Goal: Transaction & Acquisition: Purchase product/service

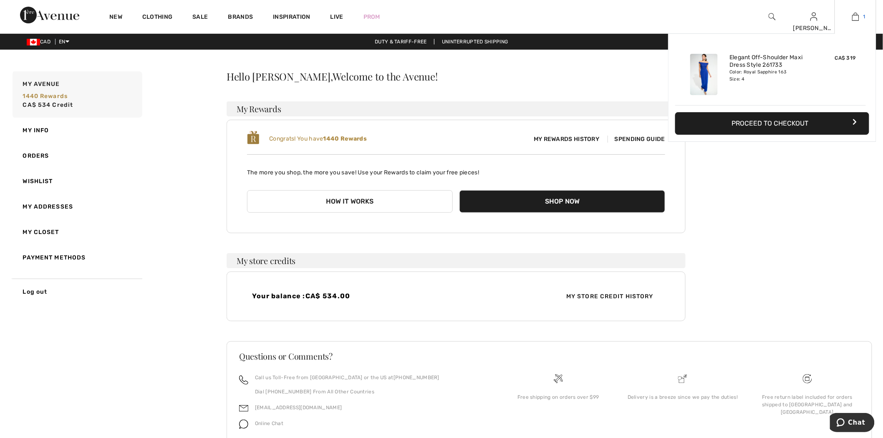
click at [849, 16] on link "1" at bounding box center [855, 17] width 41 height 10
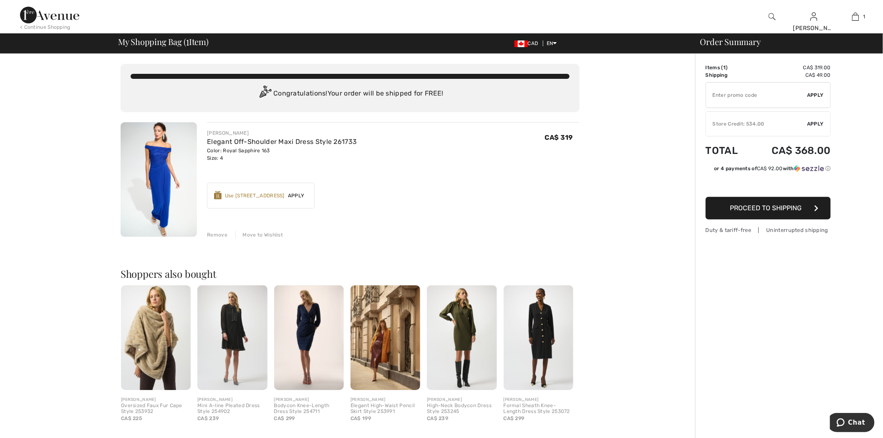
click at [770, 16] on img at bounding box center [772, 17] width 7 height 10
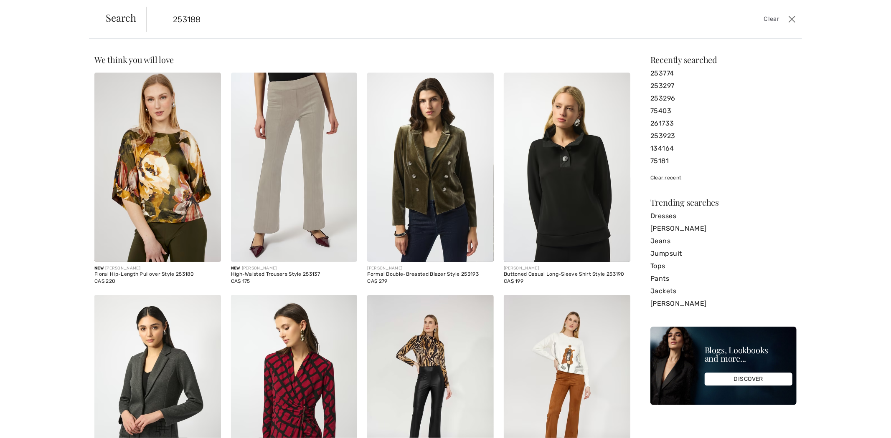
type input "253188"
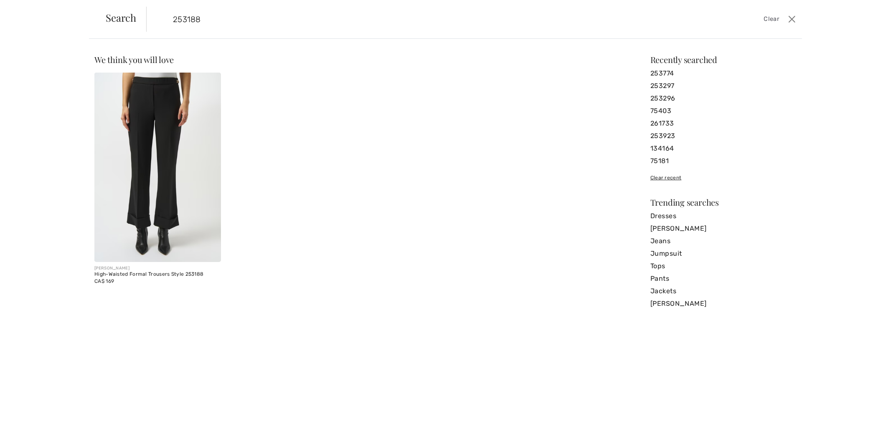
click at [94, 116] on img at bounding box center [157, 168] width 127 height 190
click at [135, 114] on img at bounding box center [157, 168] width 127 height 190
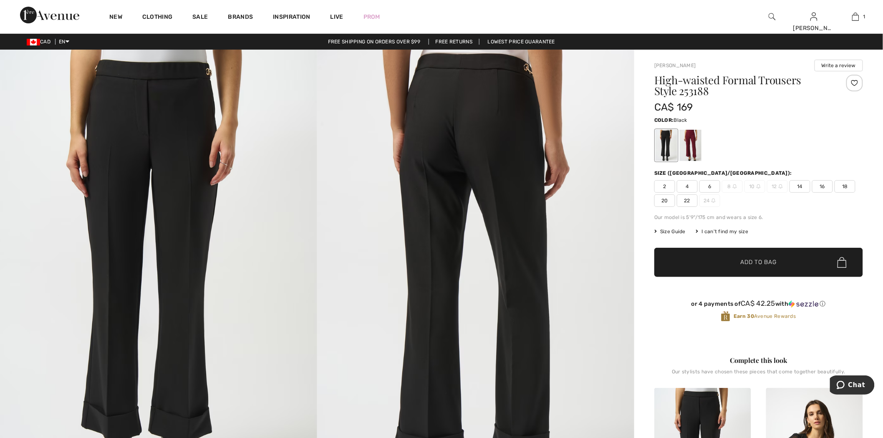
drag, startPoint x: 831, startPoint y: 112, endPoint x: 799, endPoint y: 89, distance: 39.4
click at [825, 109] on div "High-waisted Formal Trousers Style 253188 CA$ 169" at bounding box center [759, 95] width 209 height 40
